Goal: Book appointment/travel/reservation

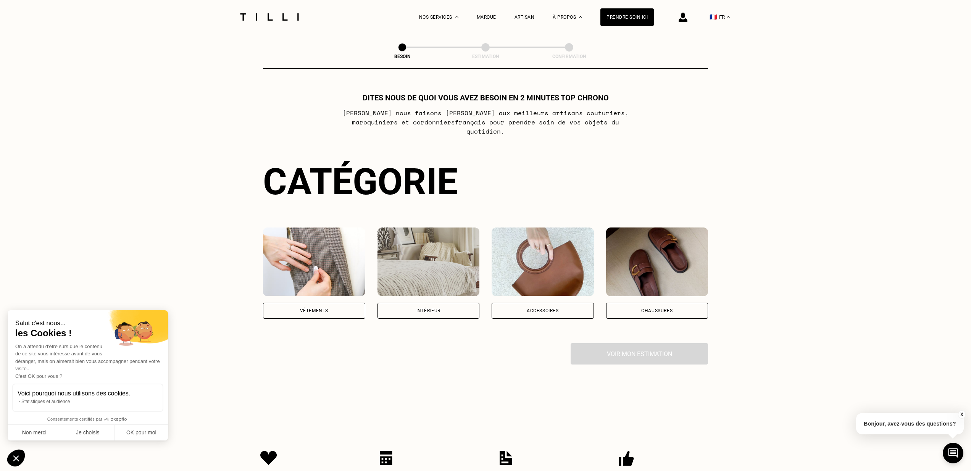
click at [338, 303] on div "Vêtements" at bounding box center [314, 311] width 102 height 16
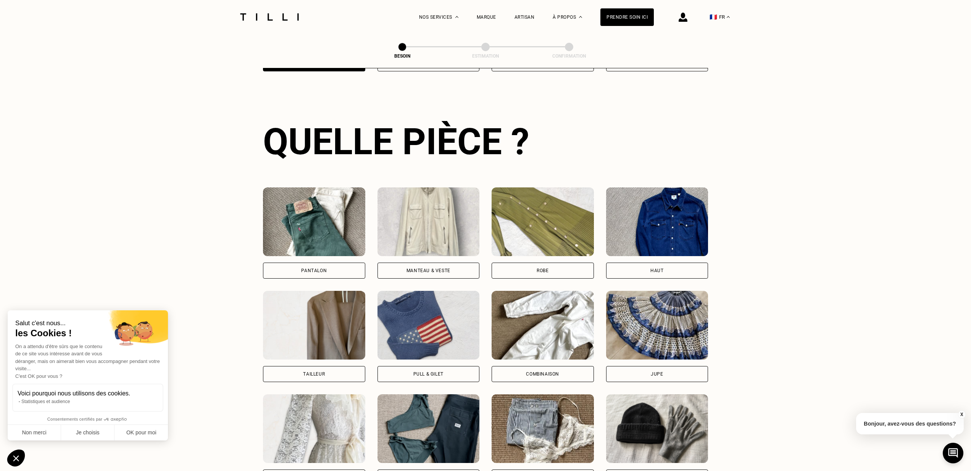
scroll to position [248, 0]
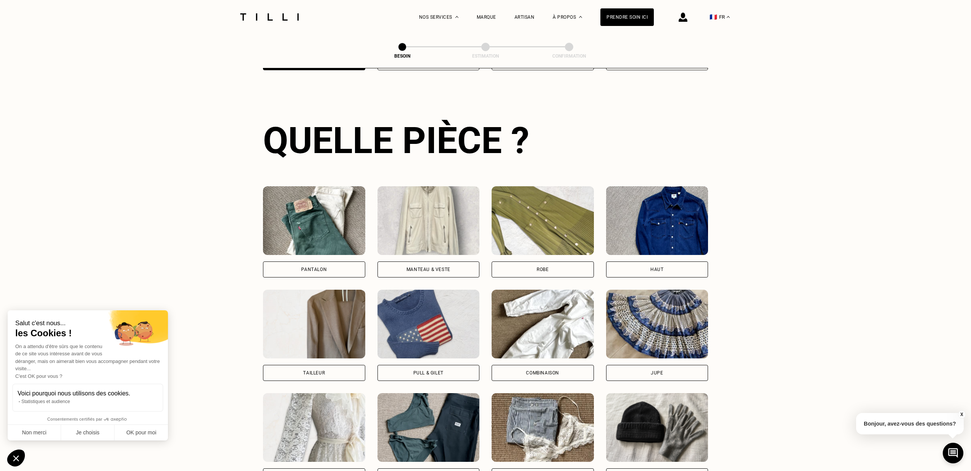
click at [327, 261] on div "Pantalon" at bounding box center [314, 269] width 102 height 16
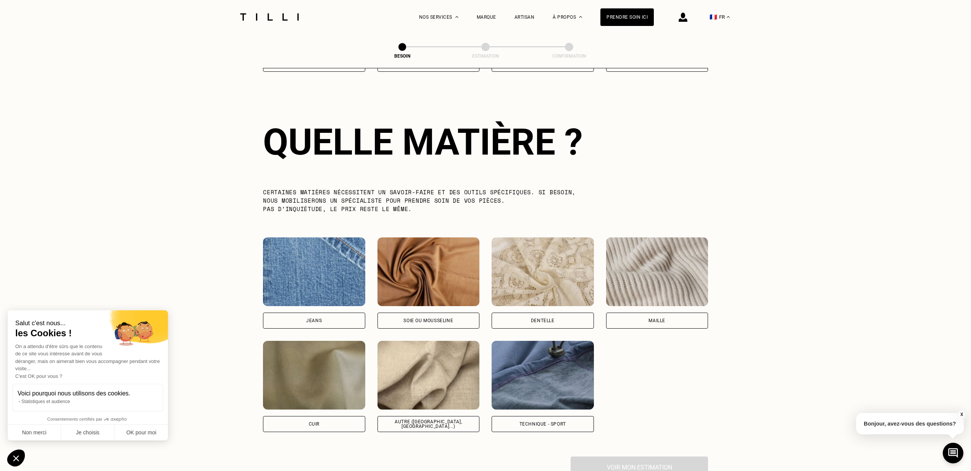
scroll to position [662, 0]
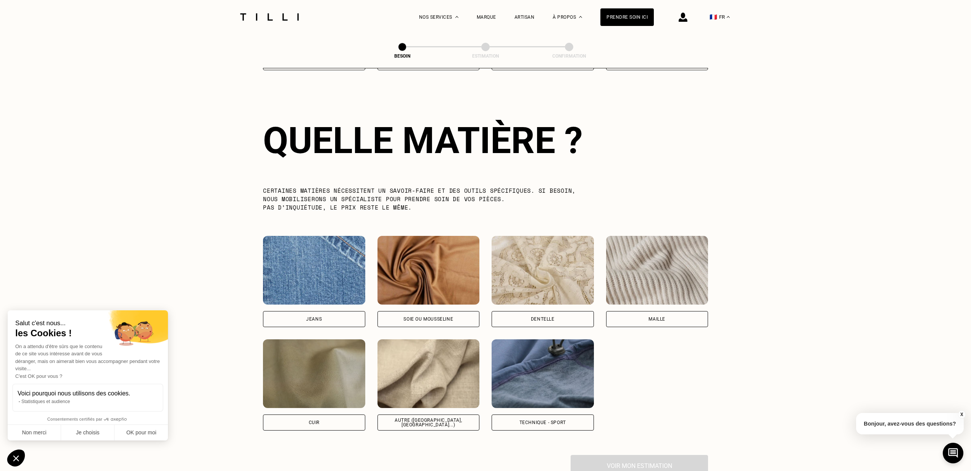
click at [463, 390] on img at bounding box center [428, 373] width 102 height 69
select select "FR"
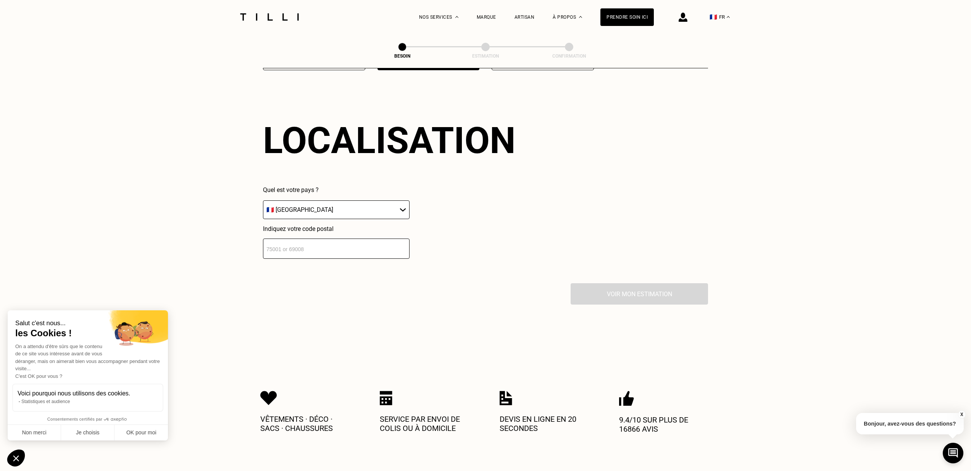
scroll to position [1023, 0]
click at [301, 247] on input "number" at bounding box center [336, 248] width 147 height 20
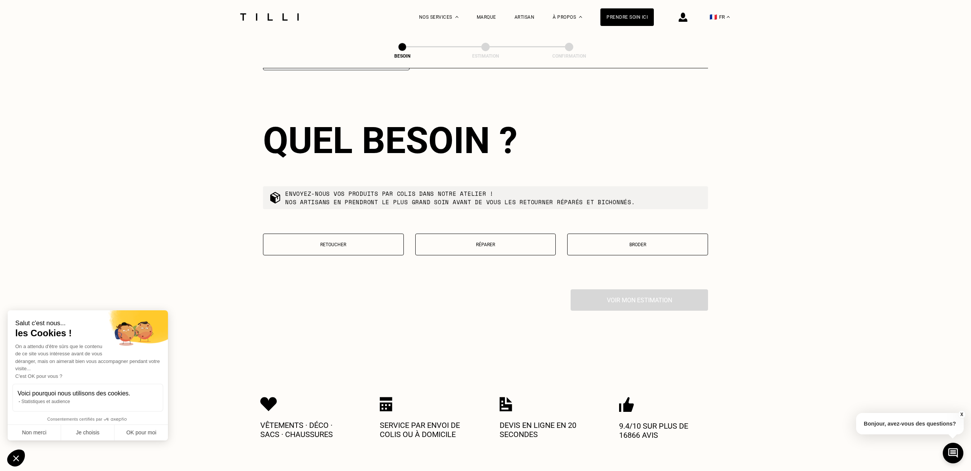
scroll to position [1212, 0]
type input "78960"
click at [339, 241] on p "Retoucher" at bounding box center [333, 243] width 132 height 5
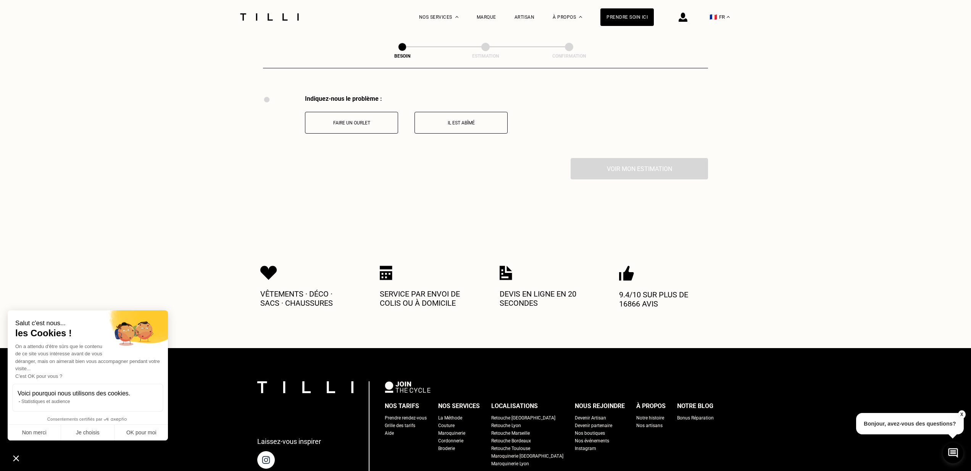
scroll to position [1407, 0]
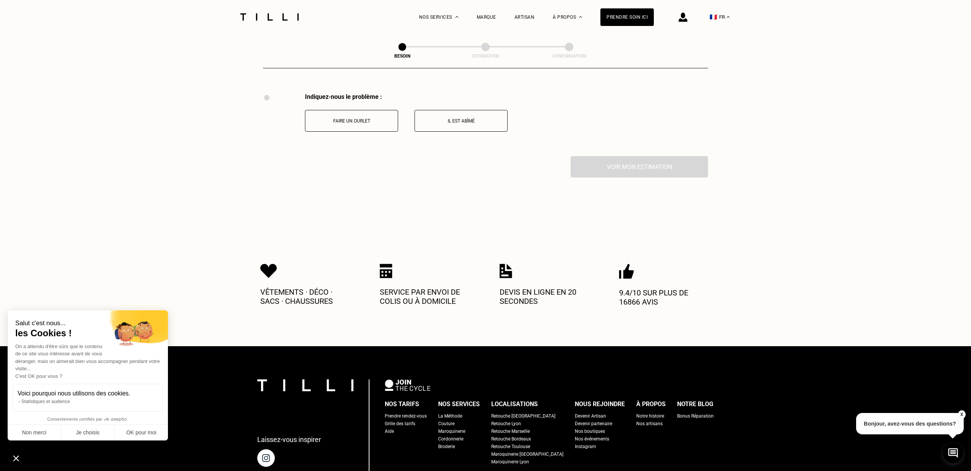
click at [365, 118] on p "Faire un ourlet" at bounding box center [351, 120] width 85 height 5
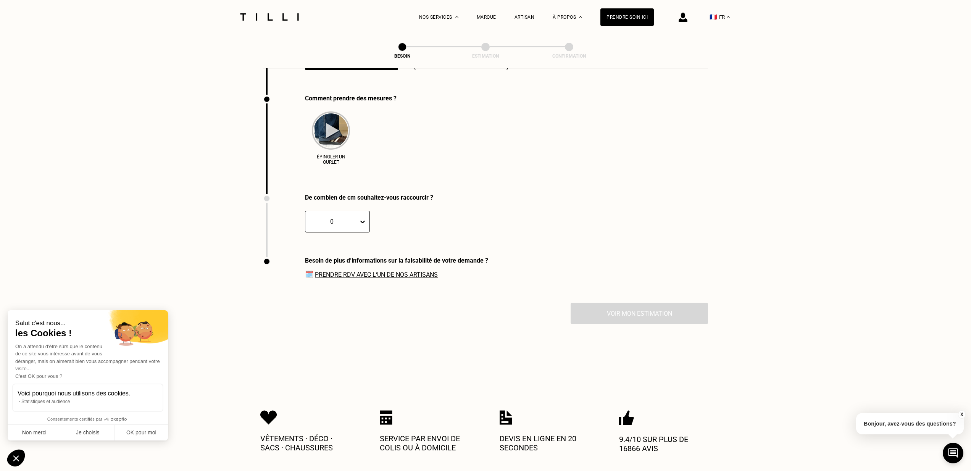
scroll to position [1470, 0]
click at [355, 214] on div "0" at bounding box center [331, 220] width 53 height 12
click at [322, 267] on div "3" at bounding box center [320, 271] width 30 height 14
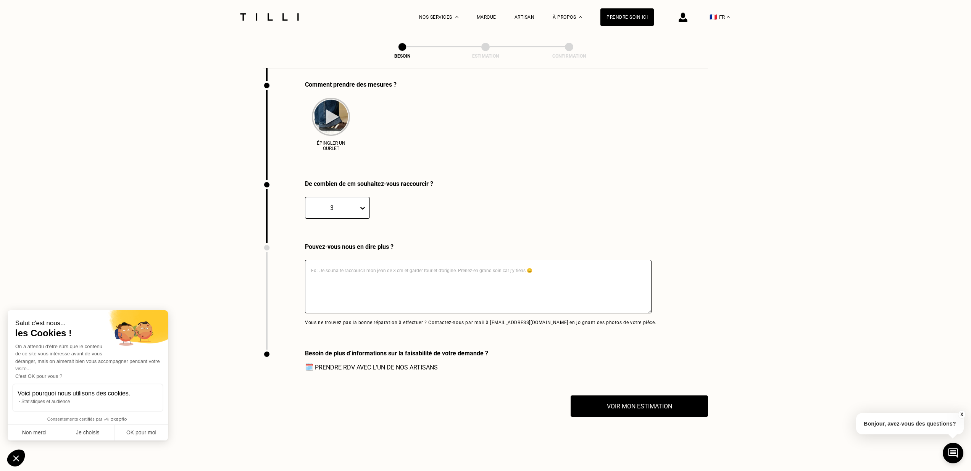
scroll to position [1485, 0]
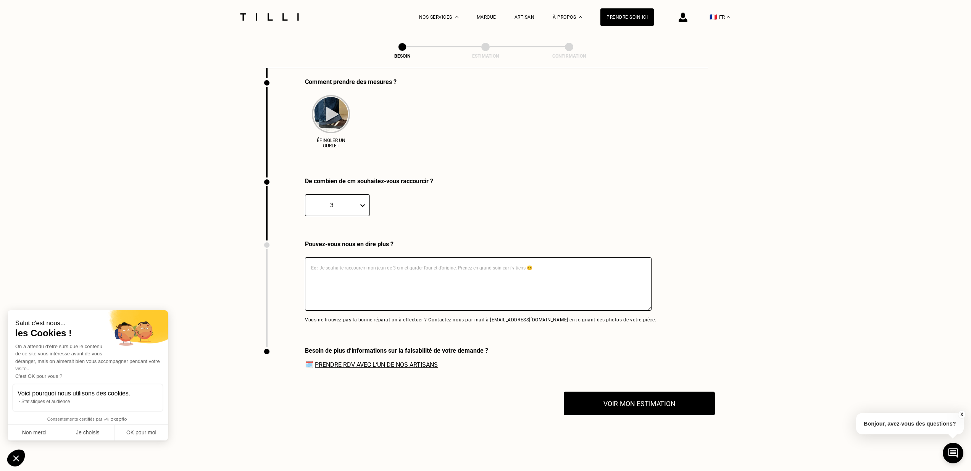
click at [611, 392] on button "Voir mon estimation" at bounding box center [639, 404] width 151 height 24
click at [416, 361] on link "Prendre RDV avec l‘un de nos artisans" at bounding box center [376, 364] width 123 height 7
